Goal: Task Accomplishment & Management: Use online tool/utility

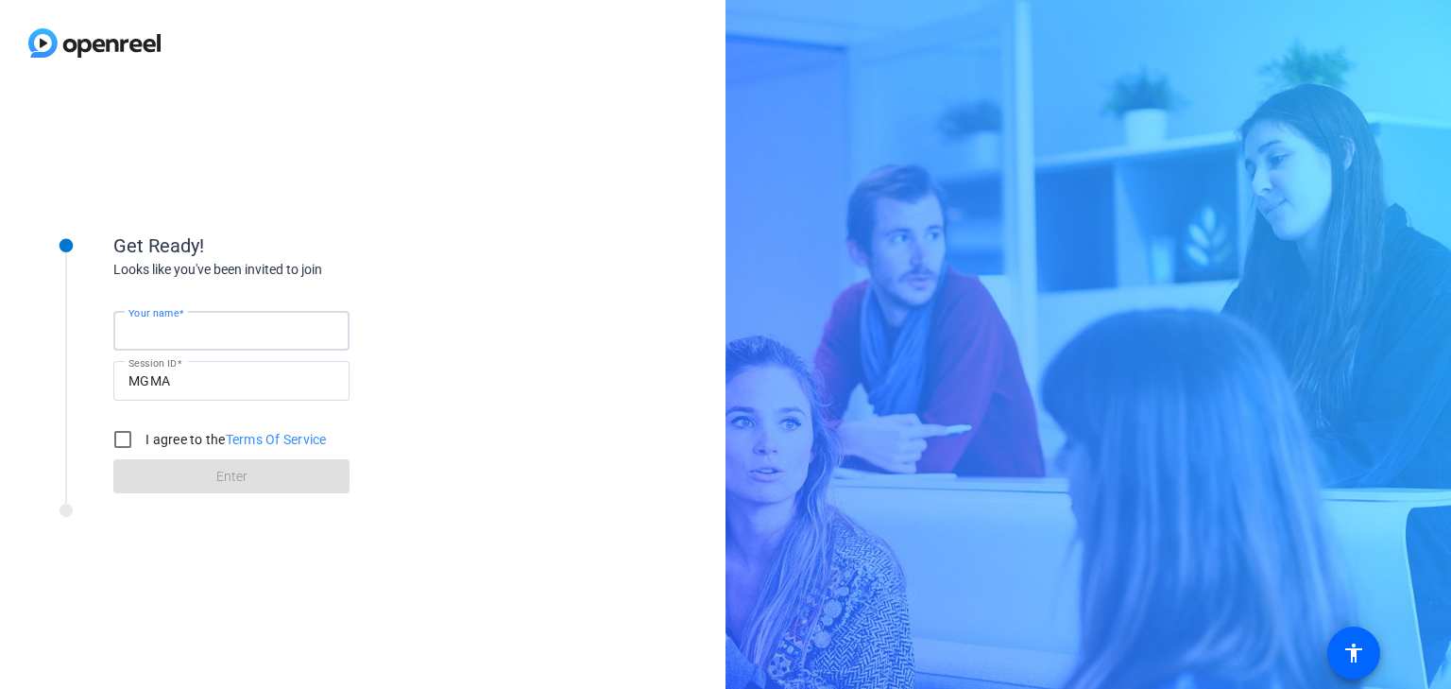
click at [276, 328] on input "Your name" at bounding box center [231, 330] width 206 height 23
type input "[PERSON_NAME]"
click at [126, 437] on input "I agree to the Terms Of Service" at bounding box center [123, 439] width 38 height 38
checkbox input "true"
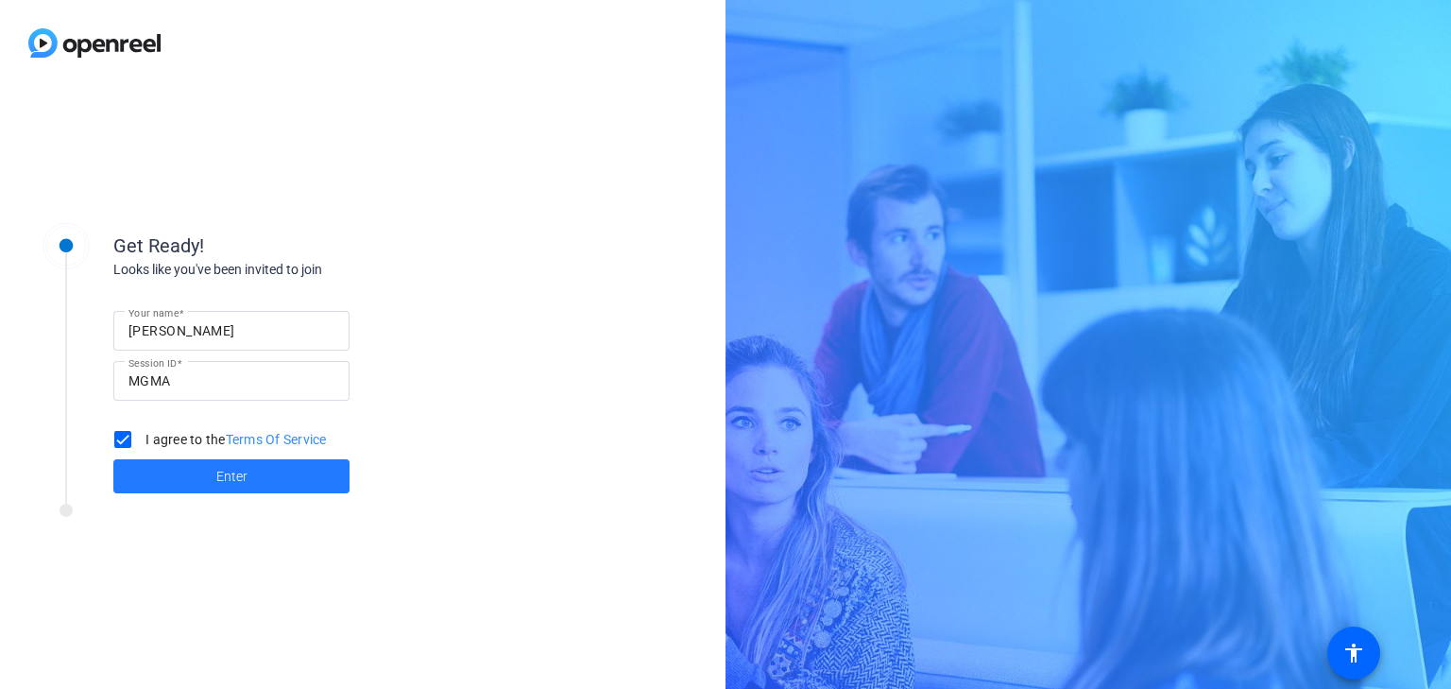
click at [169, 470] on span at bounding box center [231, 476] width 236 height 45
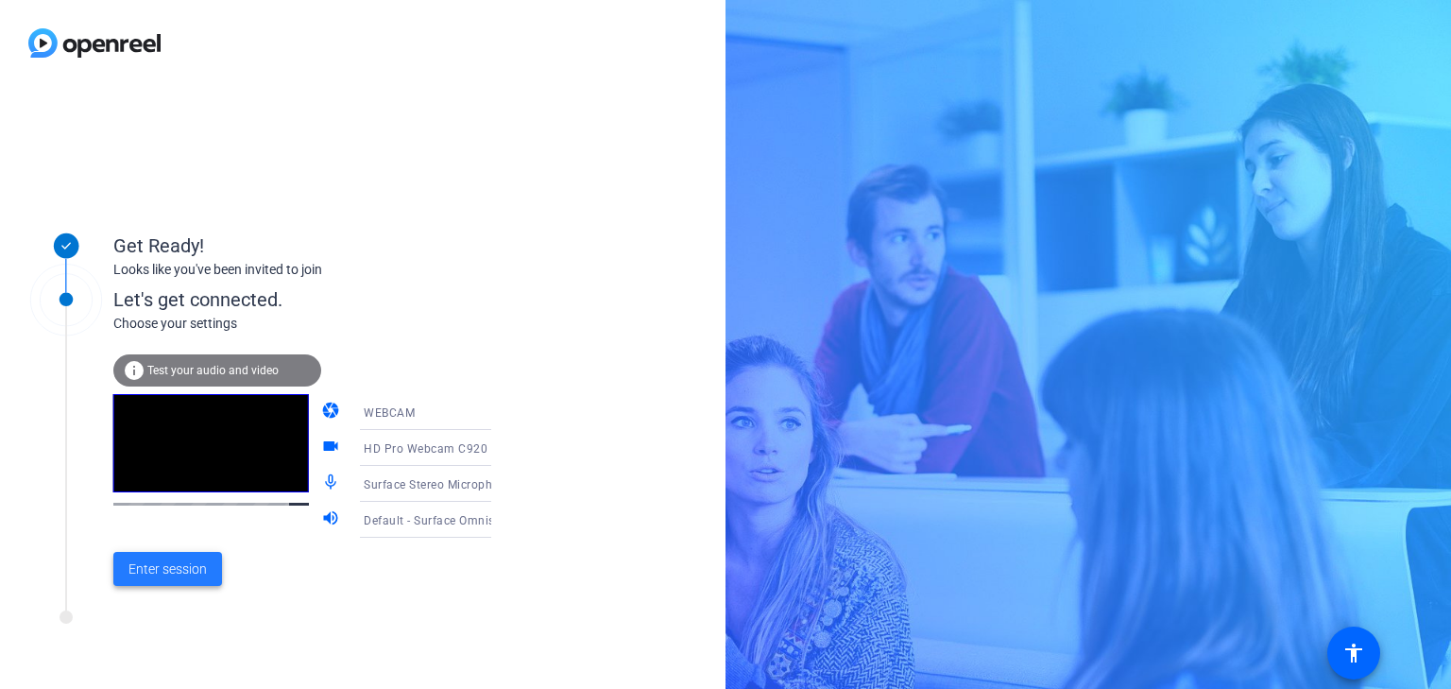
click at [169, 568] on span "Enter session" at bounding box center [167, 569] width 78 height 20
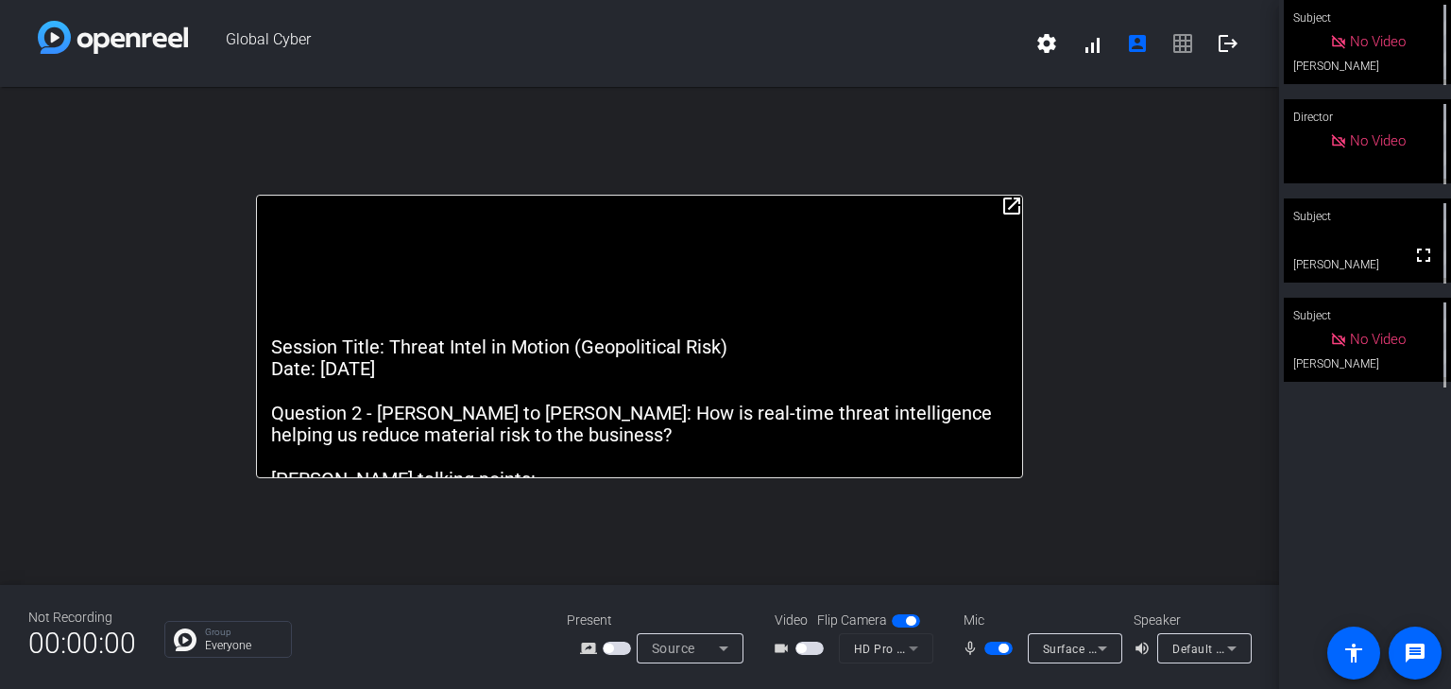
click at [1013, 642] on span "button" at bounding box center [999, 648] width 28 height 13
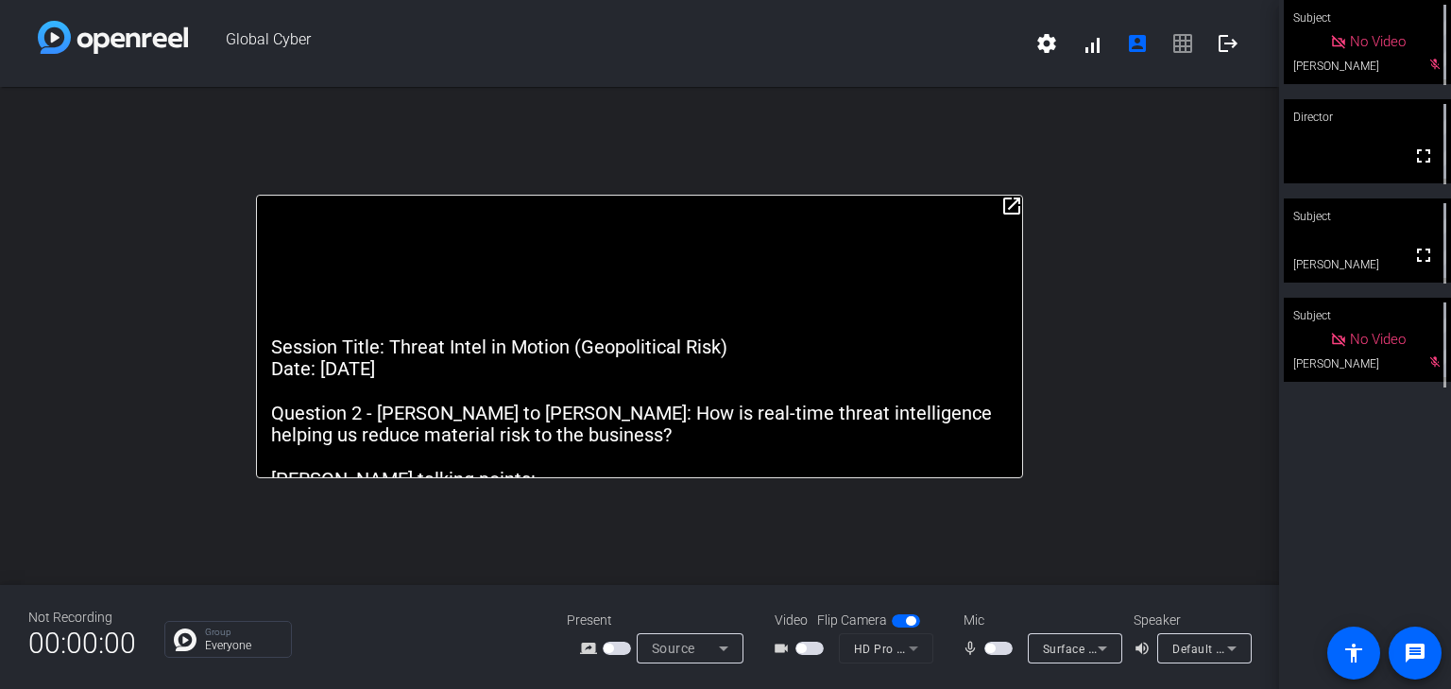
click at [1013, 642] on span "button" at bounding box center [999, 648] width 28 height 13
click at [824, 642] on span "button" at bounding box center [810, 648] width 28 height 13
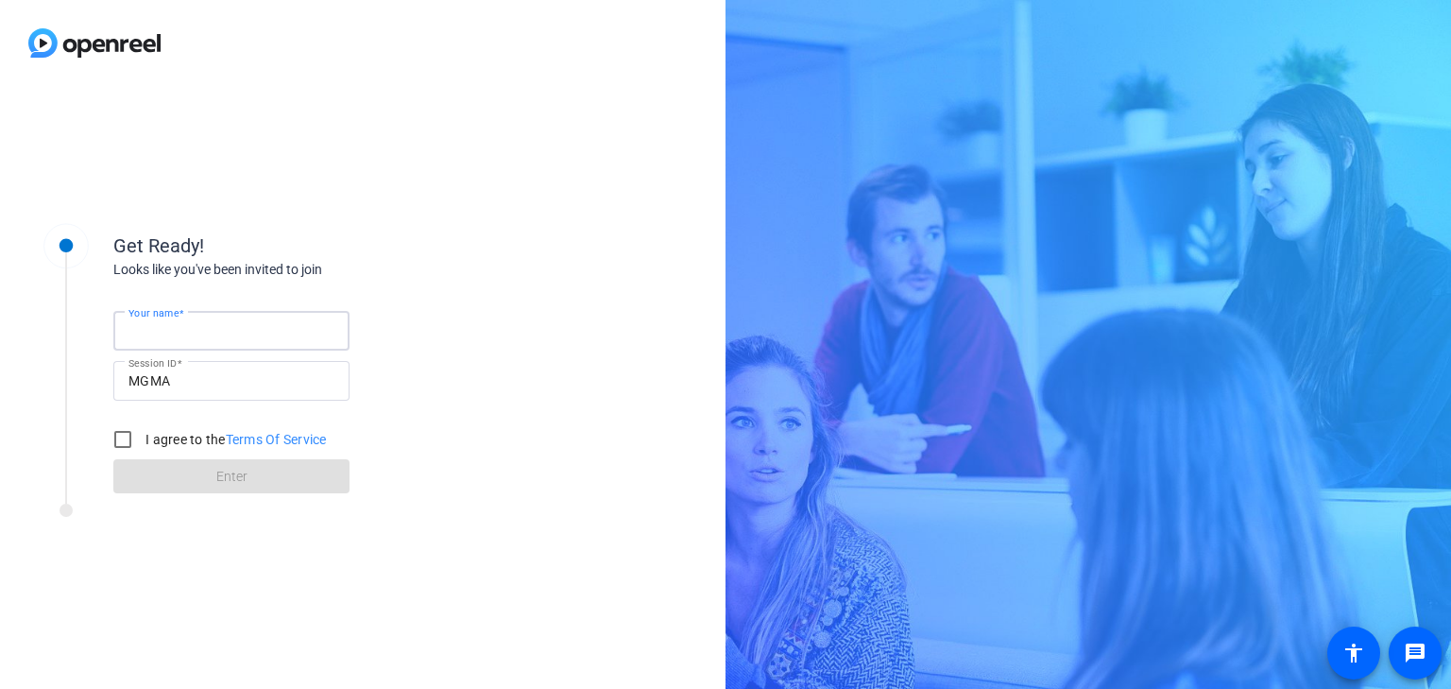
click at [213, 329] on input "Your name" at bounding box center [231, 330] width 206 height 23
type input "[PERSON_NAME]"
click at [126, 442] on input "I agree to the Terms Of Service" at bounding box center [123, 439] width 38 height 38
checkbox input "true"
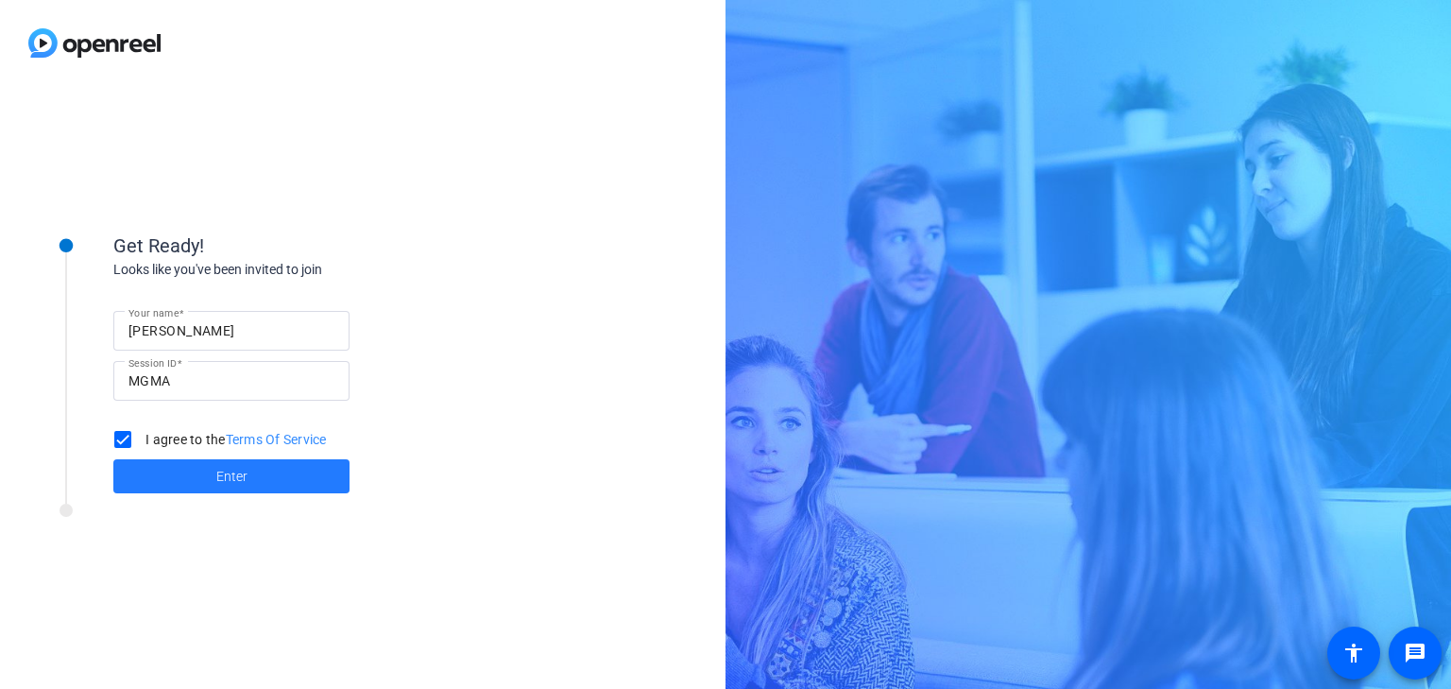
click at [199, 472] on span at bounding box center [231, 476] width 236 height 45
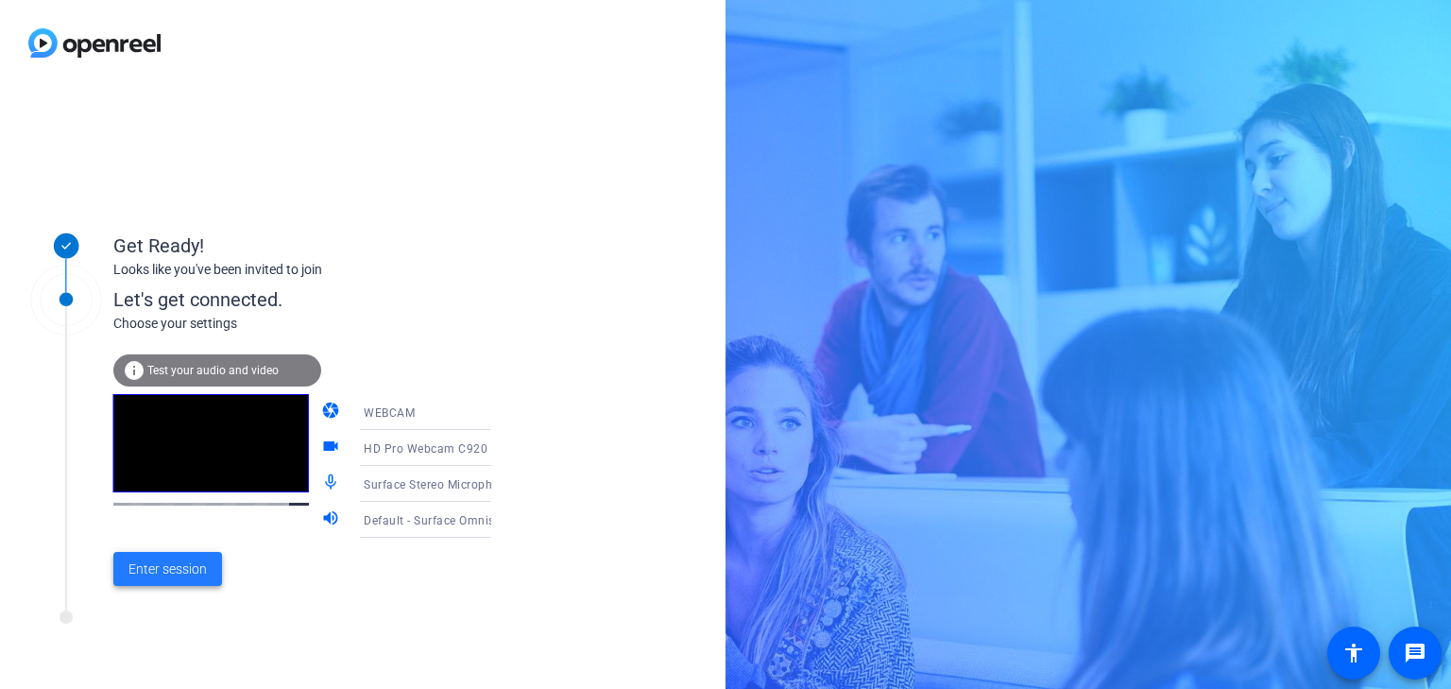
click at [177, 571] on span "Enter session" at bounding box center [167, 569] width 78 height 20
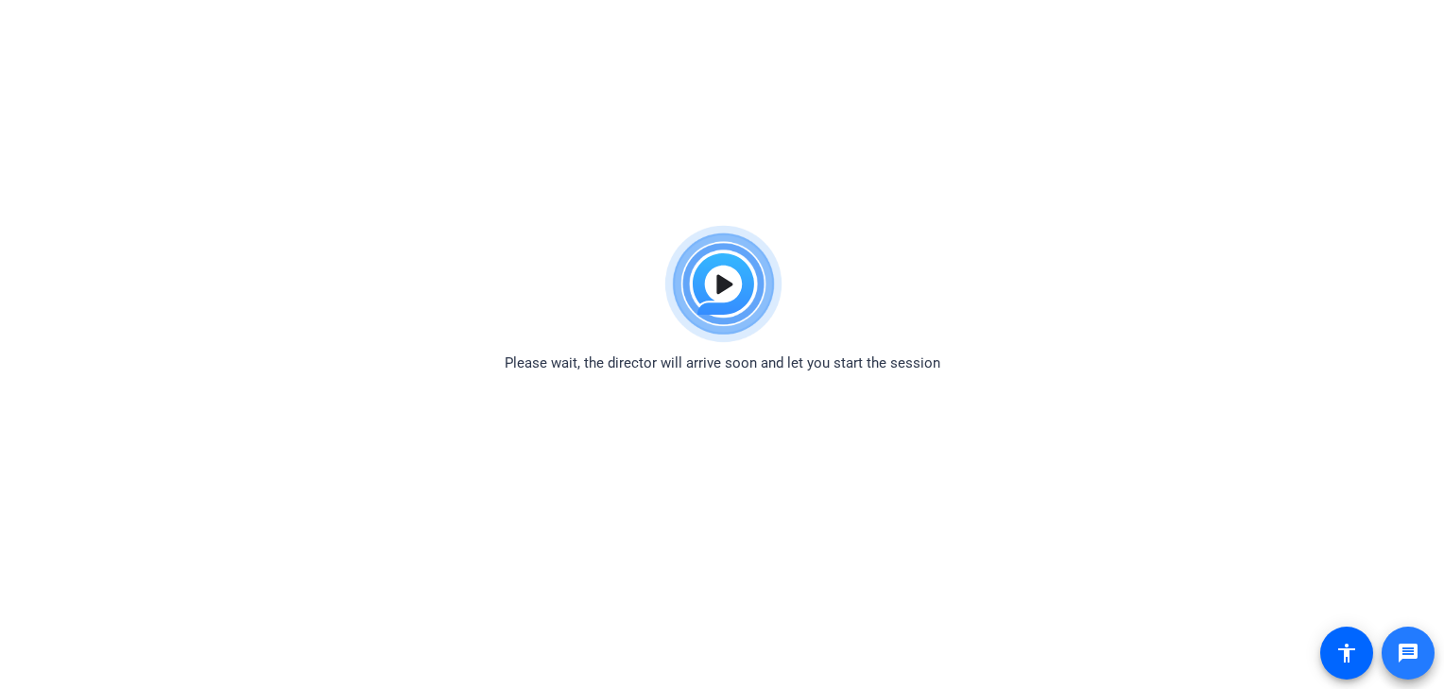
click at [1406, 655] on mat-icon "message" at bounding box center [1407, 653] width 23 height 23
click at [605, 372] on span "Please wait, the director will arrive soon and let you start the session" at bounding box center [723, 363] width 436 height 22
click at [717, 374] on body "Accessibility Screen-Reader Guide, Feedback, and Issue Reporting | New window P…" at bounding box center [722, 560] width 1444 height 689
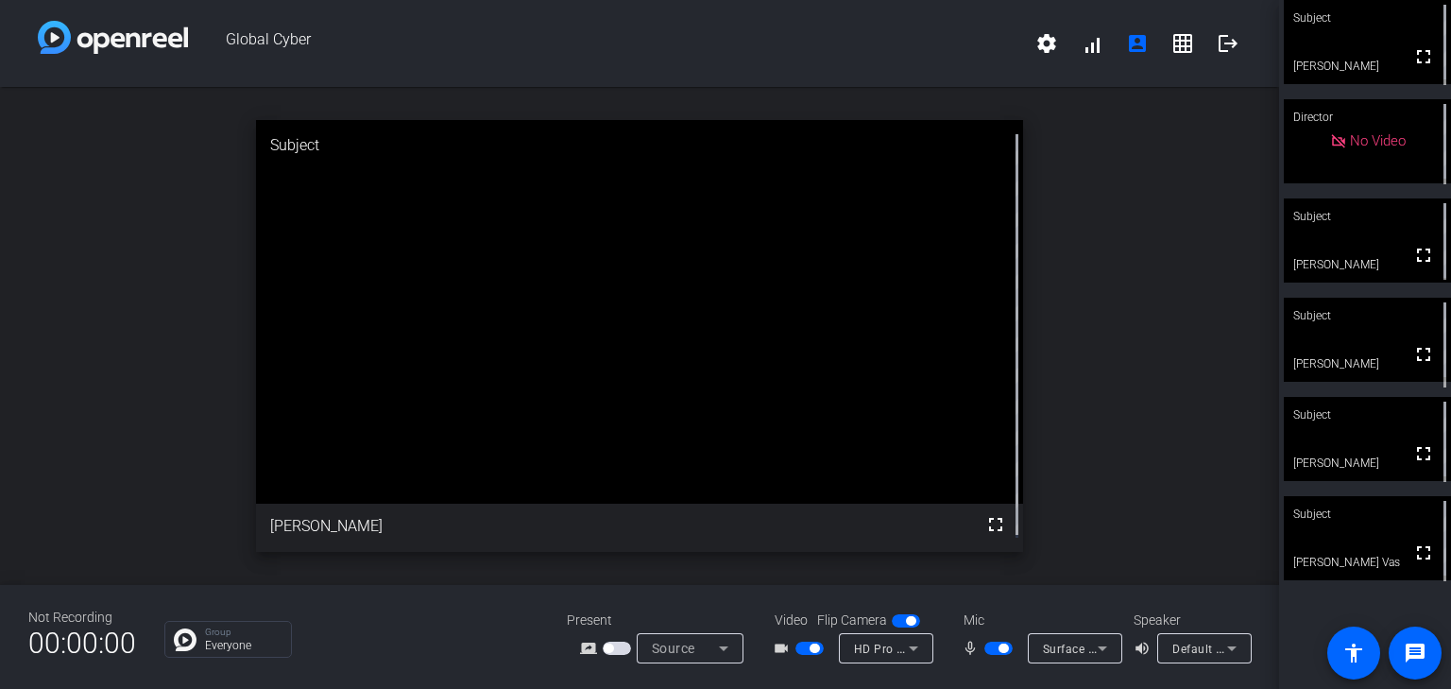
click at [824, 642] on span "button" at bounding box center [810, 648] width 28 height 13
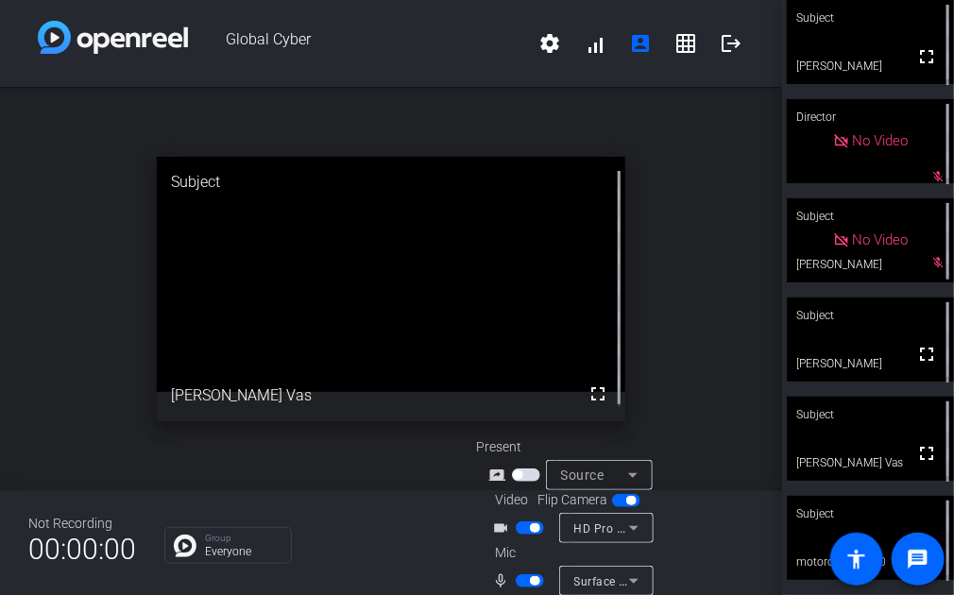
click at [522, 529] on span "button" at bounding box center [530, 528] width 28 height 13
click at [521, 581] on span "button" at bounding box center [530, 580] width 28 height 13
